Goal: Book appointment/travel/reservation

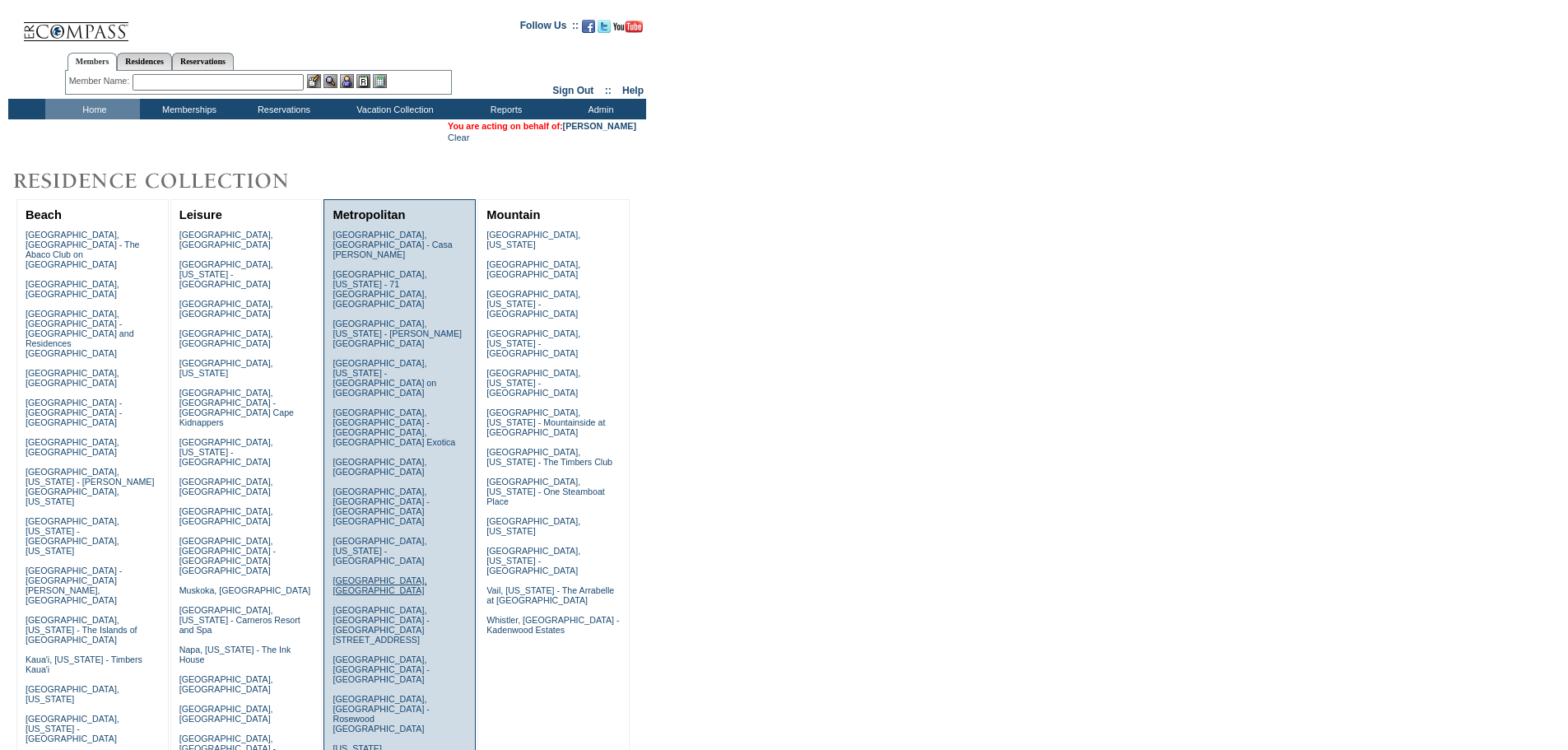
scroll to position [82, 0]
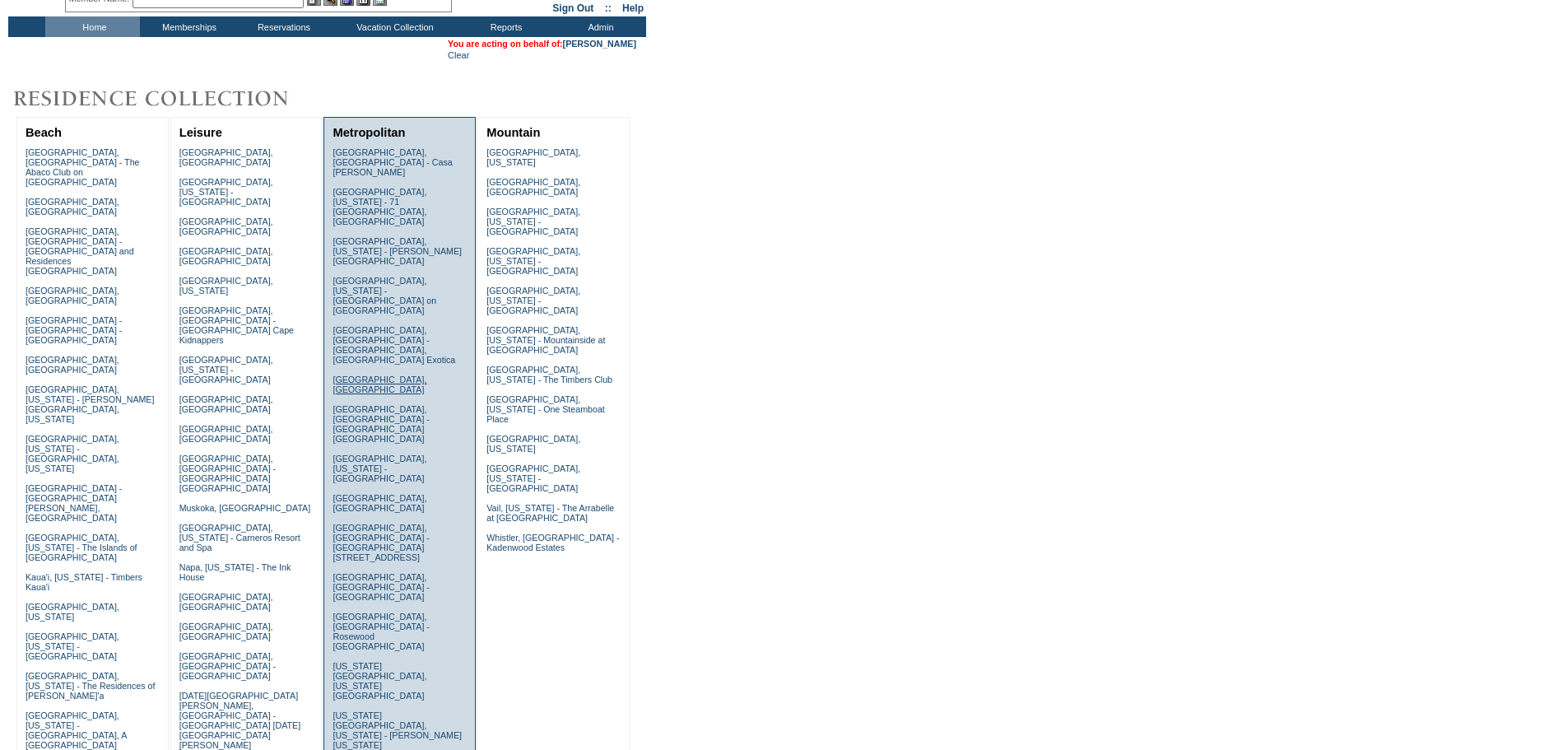
click at [374, 375] on link "Florence, Italy" at bounding box center [379, 384] width 93 height 19
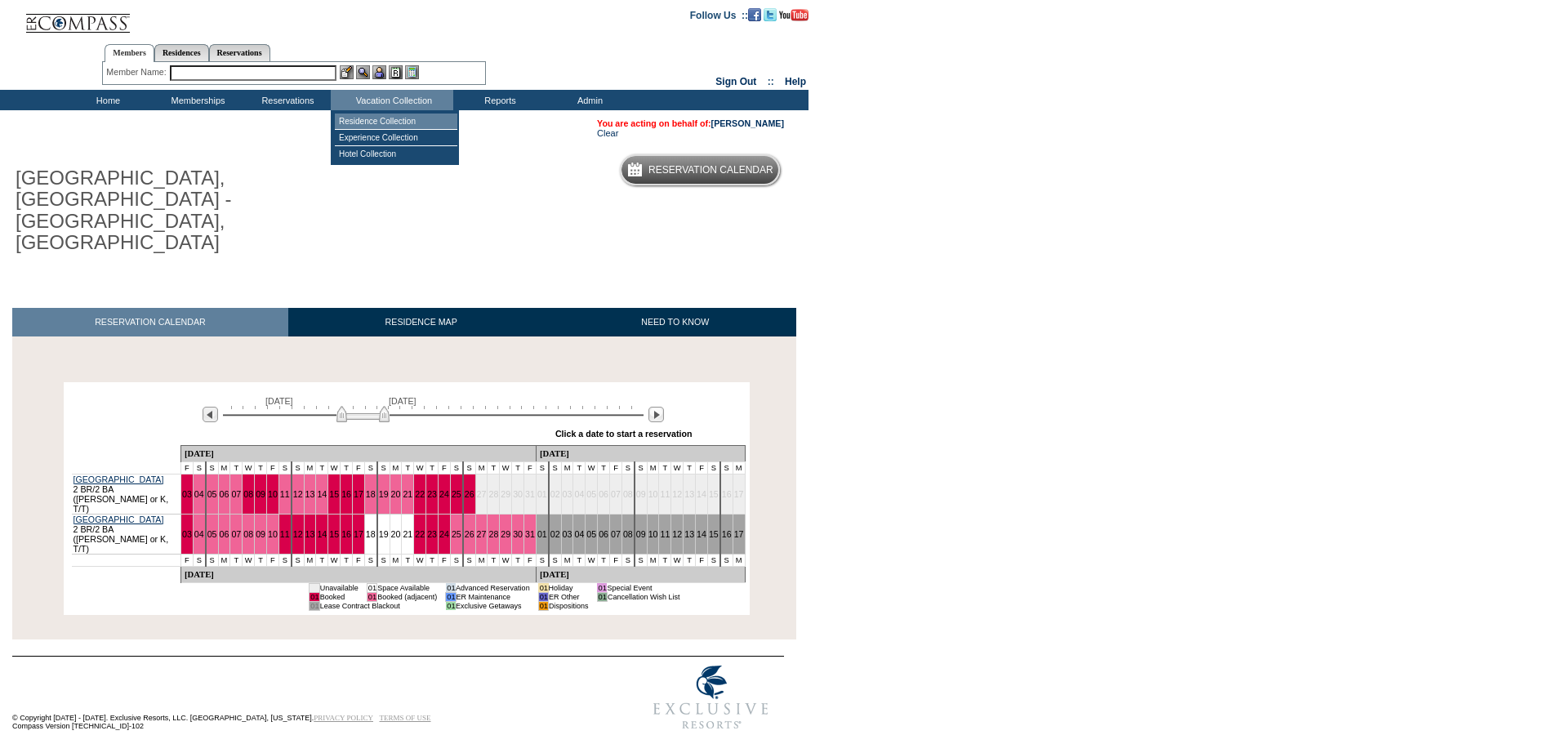
click at [385, 125] on td "Residence Collection" at bounding box center [396, 122] width 122 height 17
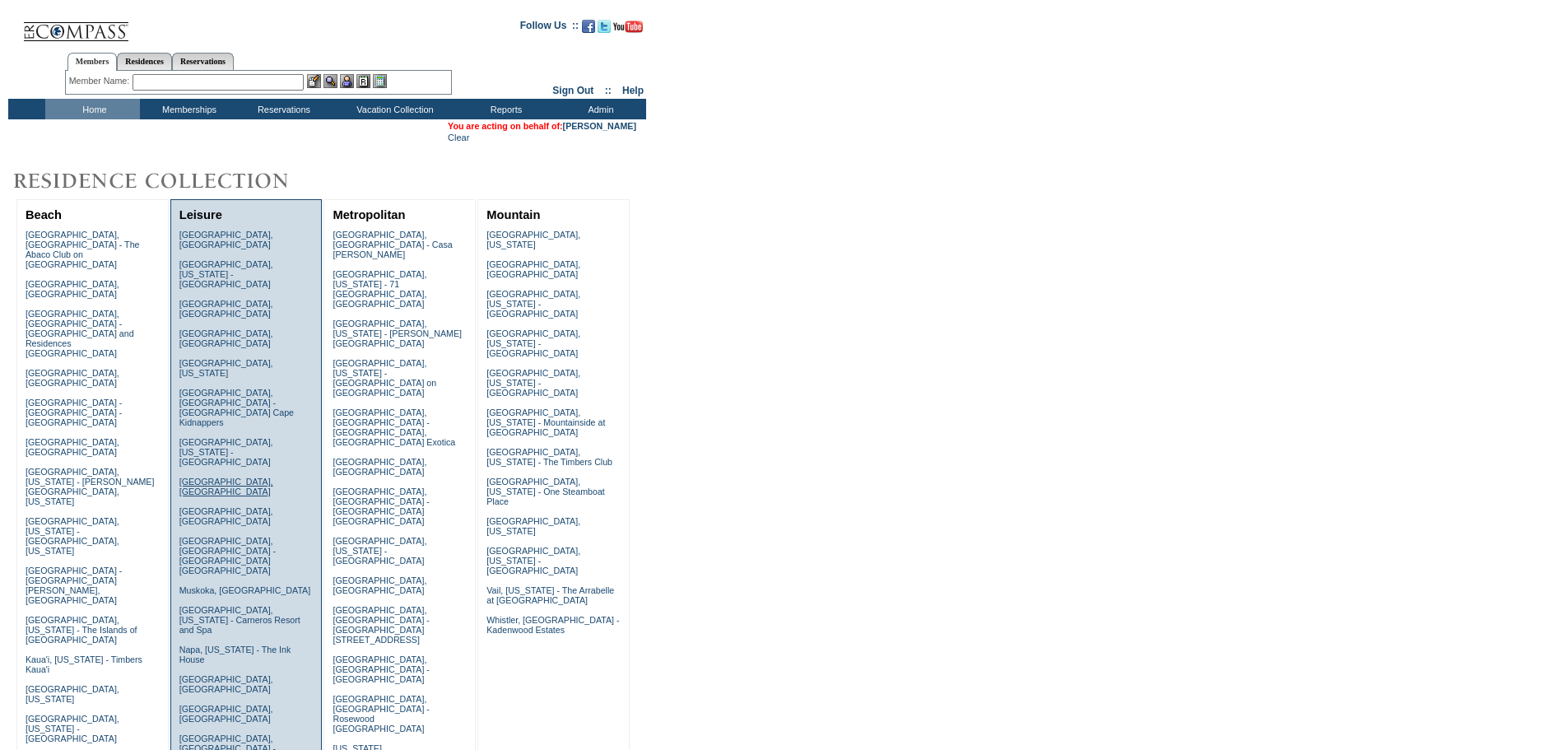
click at [218, 477] on link "Lake Como, Italy" at bounding box center [227, 486] width 93 height 19
